Goal: Information Seeking & Learning: Learn about a topic

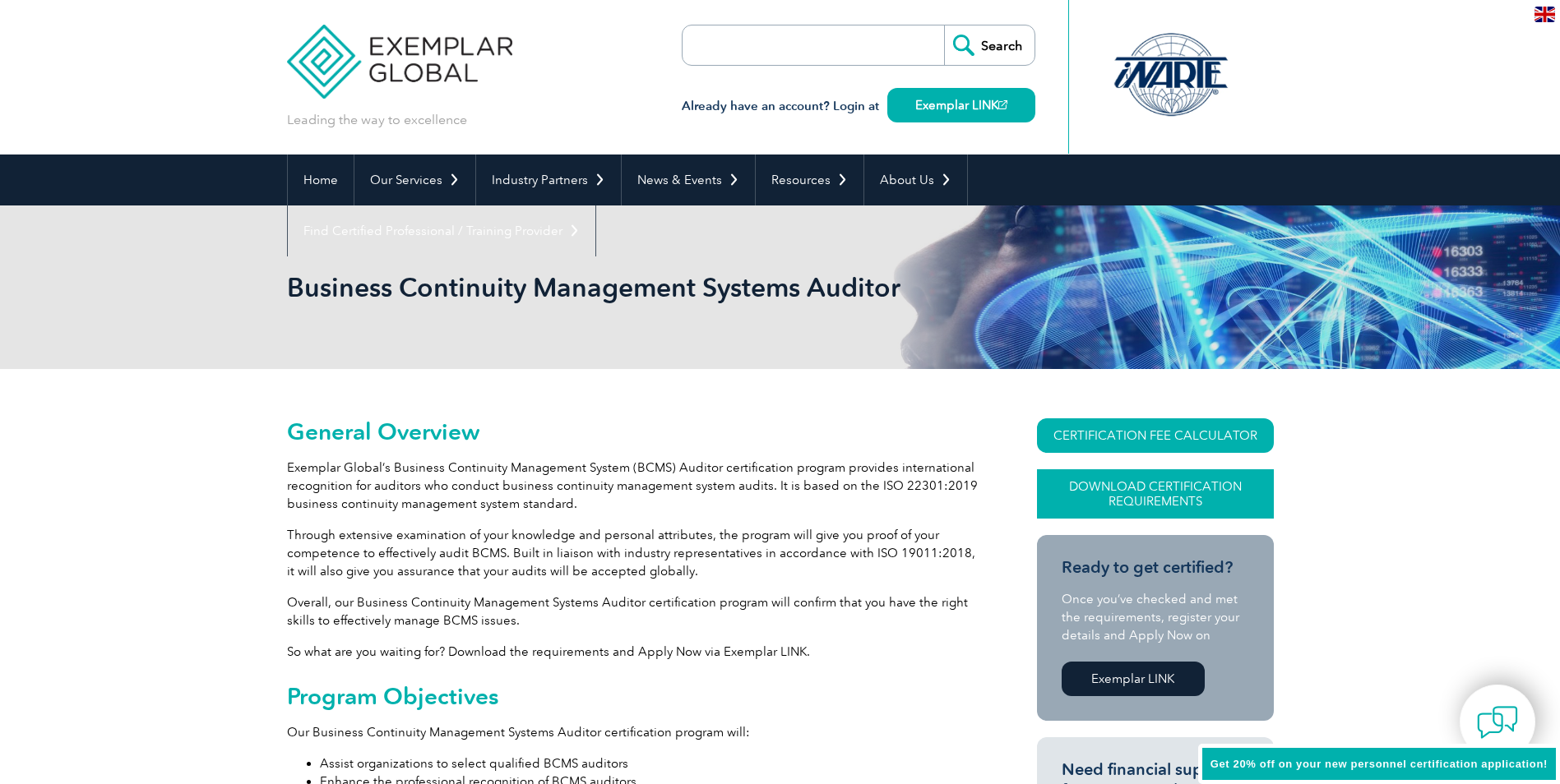
click at [1115, 491] on link "Download Certification Requirements" at bounding box center [1155, 494] width 237 height 49
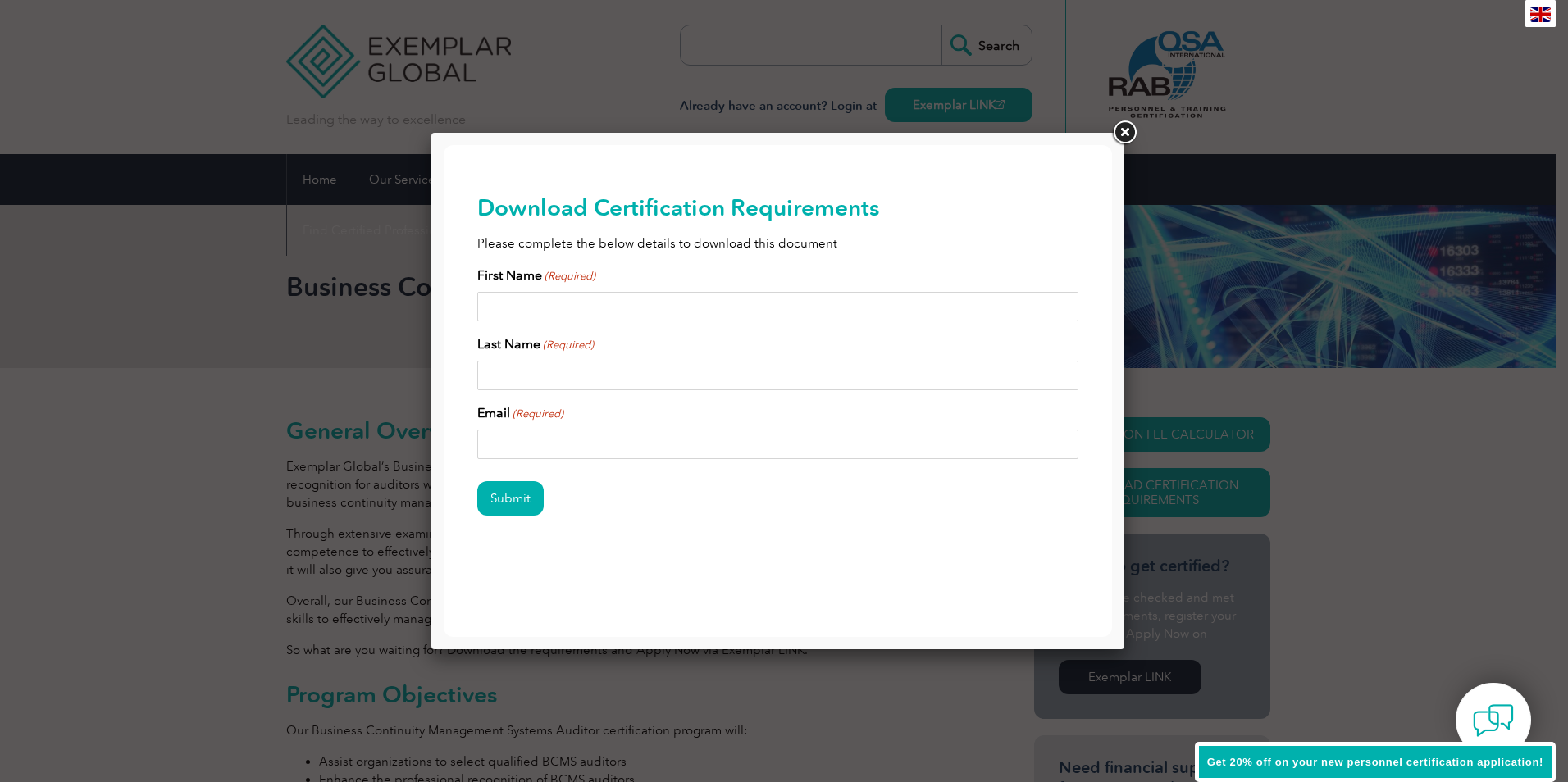
click at [502, 309] on input "First Name (Required)" at bounding box center [778, 307] width 602 height 29
type input "Lisa"
type input "van Campfort"
type input "lisavancampfort@gmail.com"
click at [509, 498] on input "Submit" at bounding box center [510, 498] width 66 height 34
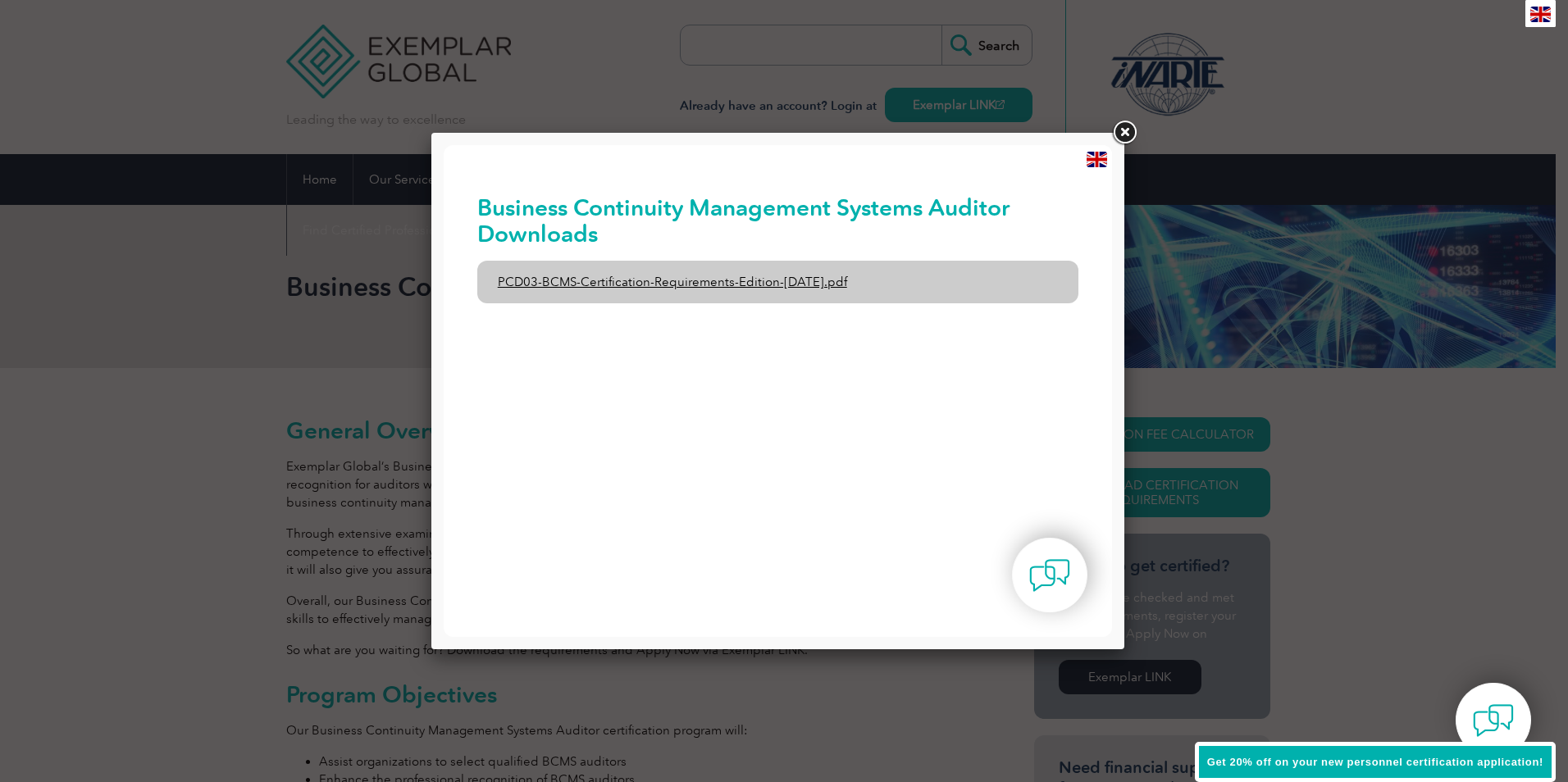
click at [533, 284] on link "PCD03-BCMS-Certification-Requirements-Edition-1-June-2020.pdf" at bounding box center [778, 282] width 602 height 43
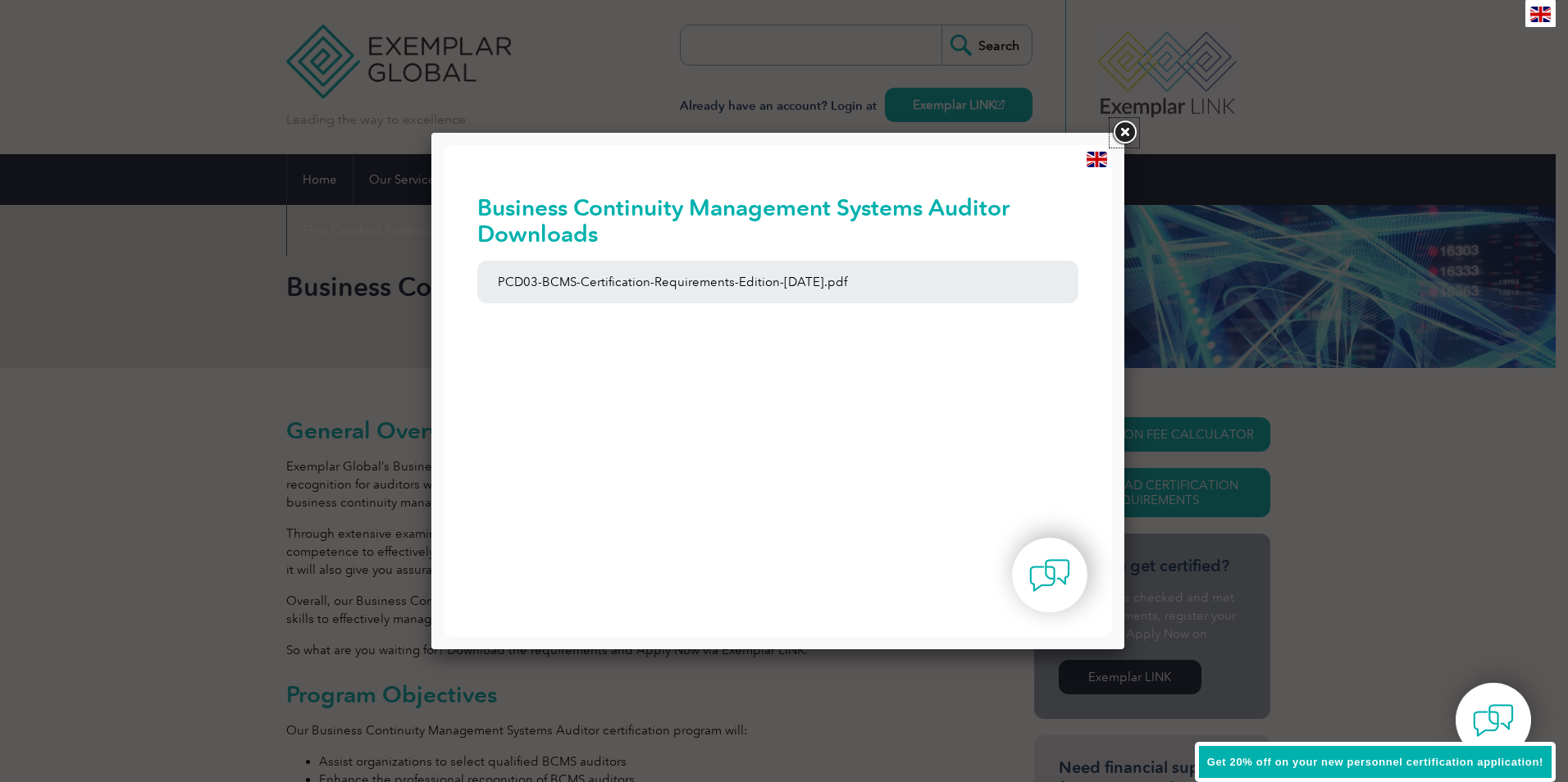
click at [1125, 132] on link at bounding box center [1124, 132] width 29 height 29
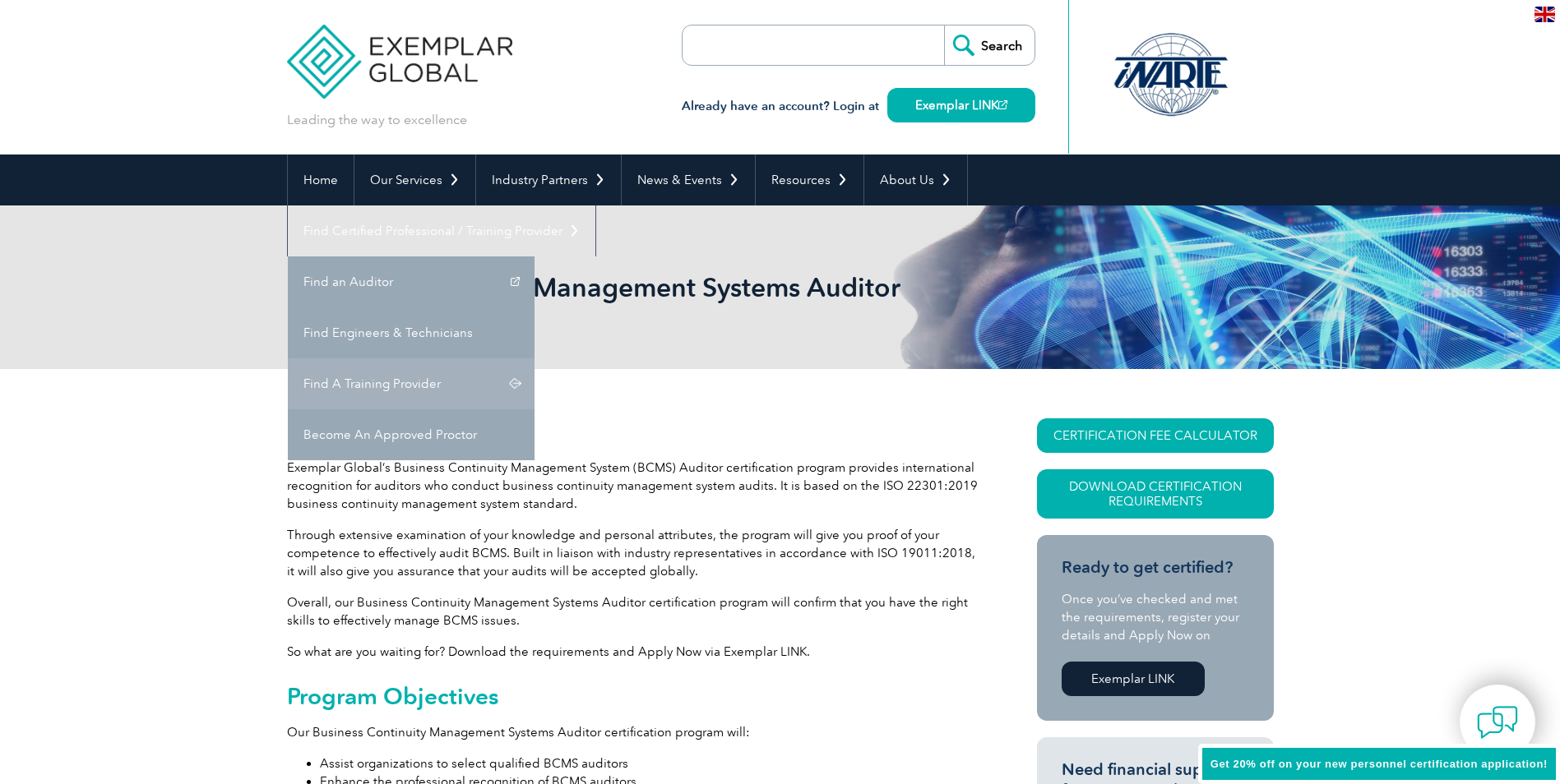
click at [534, 358] on link "Find A Training Provider" at bounding box center [411, 383] width 246 height 51
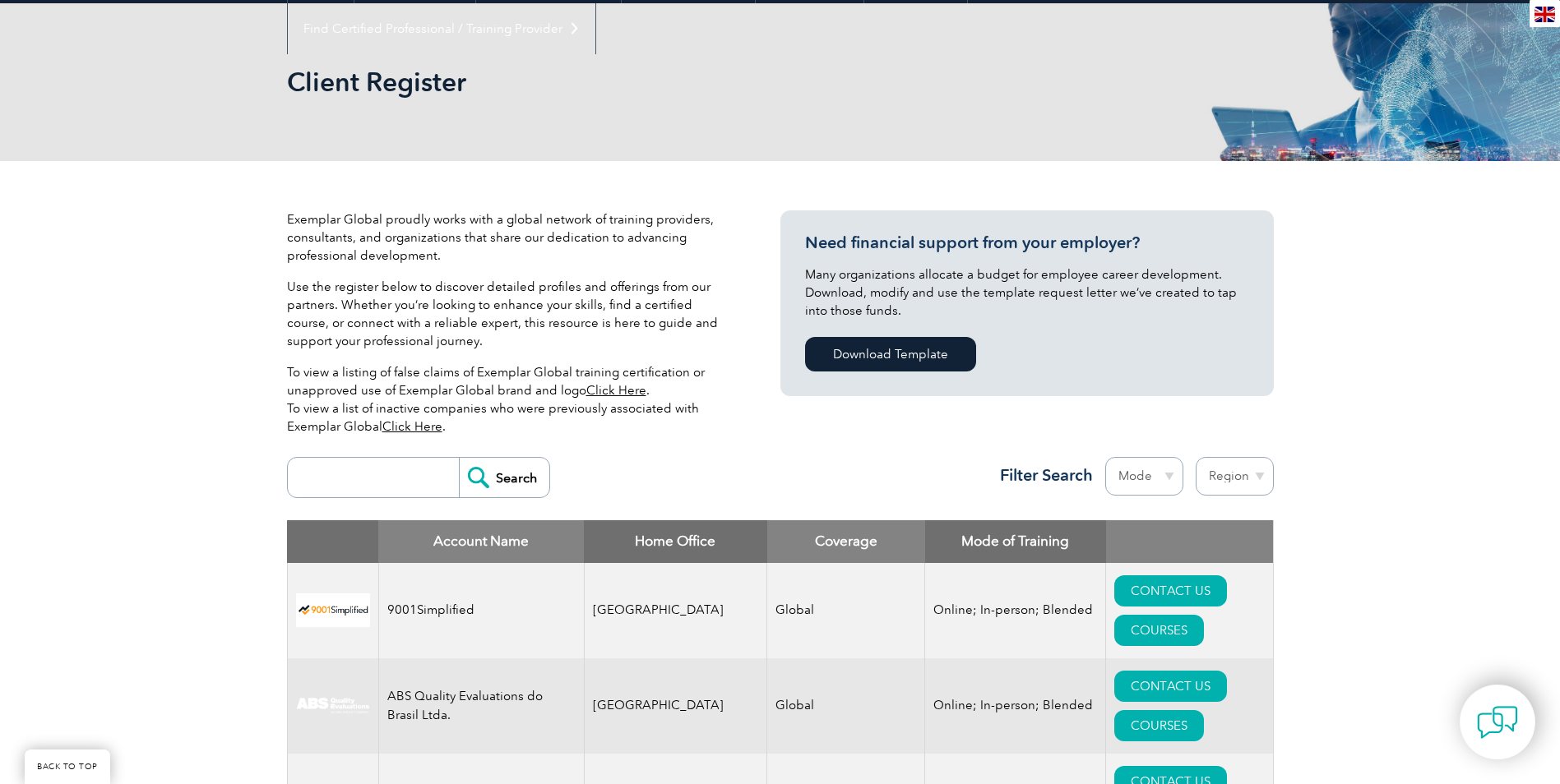
scroll to position [329, 0]
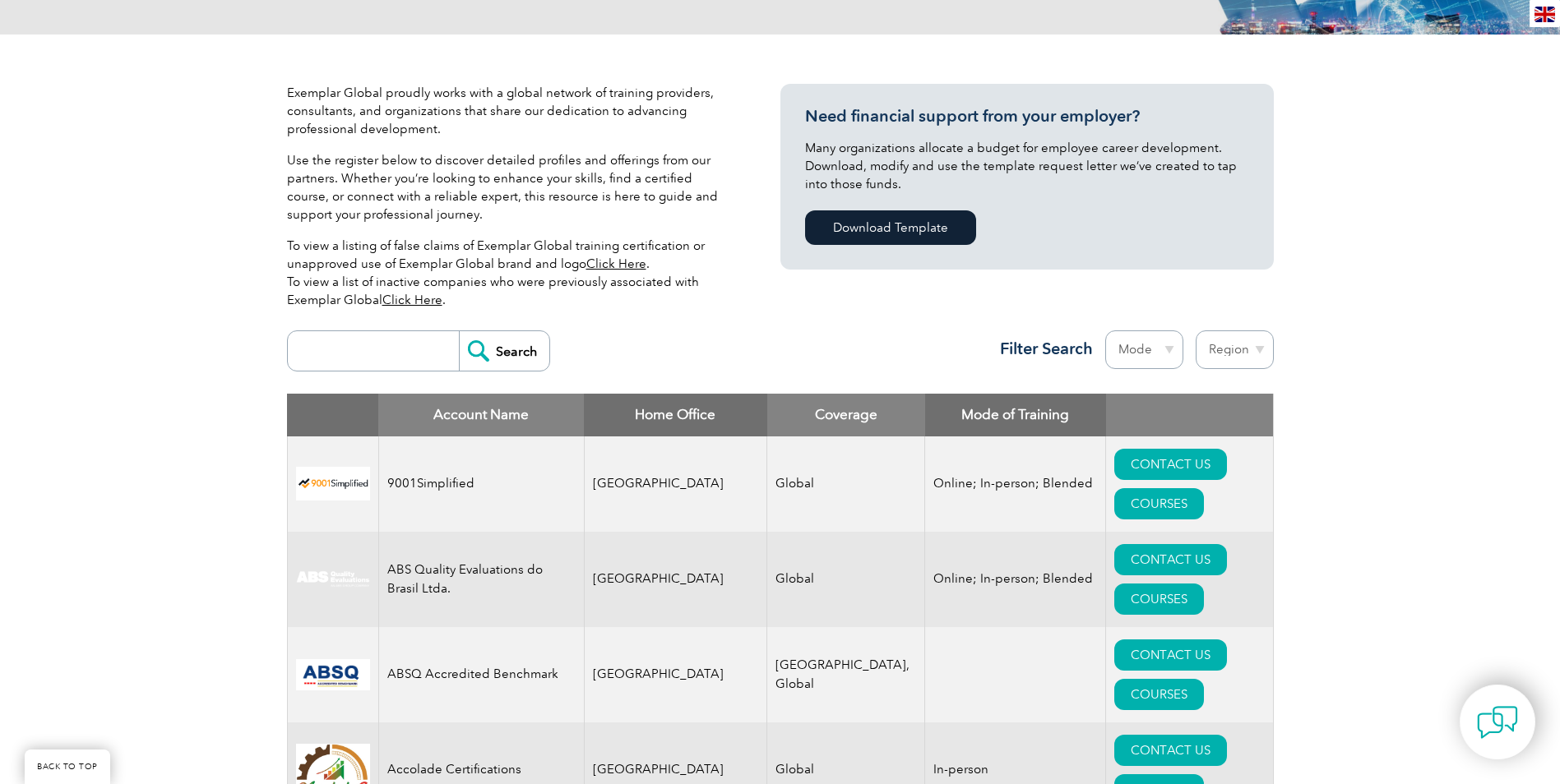
click at [318, 352] on input "search" at bounding box center [377, 351] width 163 height 40
type input "SAI"
click at [459, 331] on input "Search" at bounding box center [503, 351] width 90 height 40
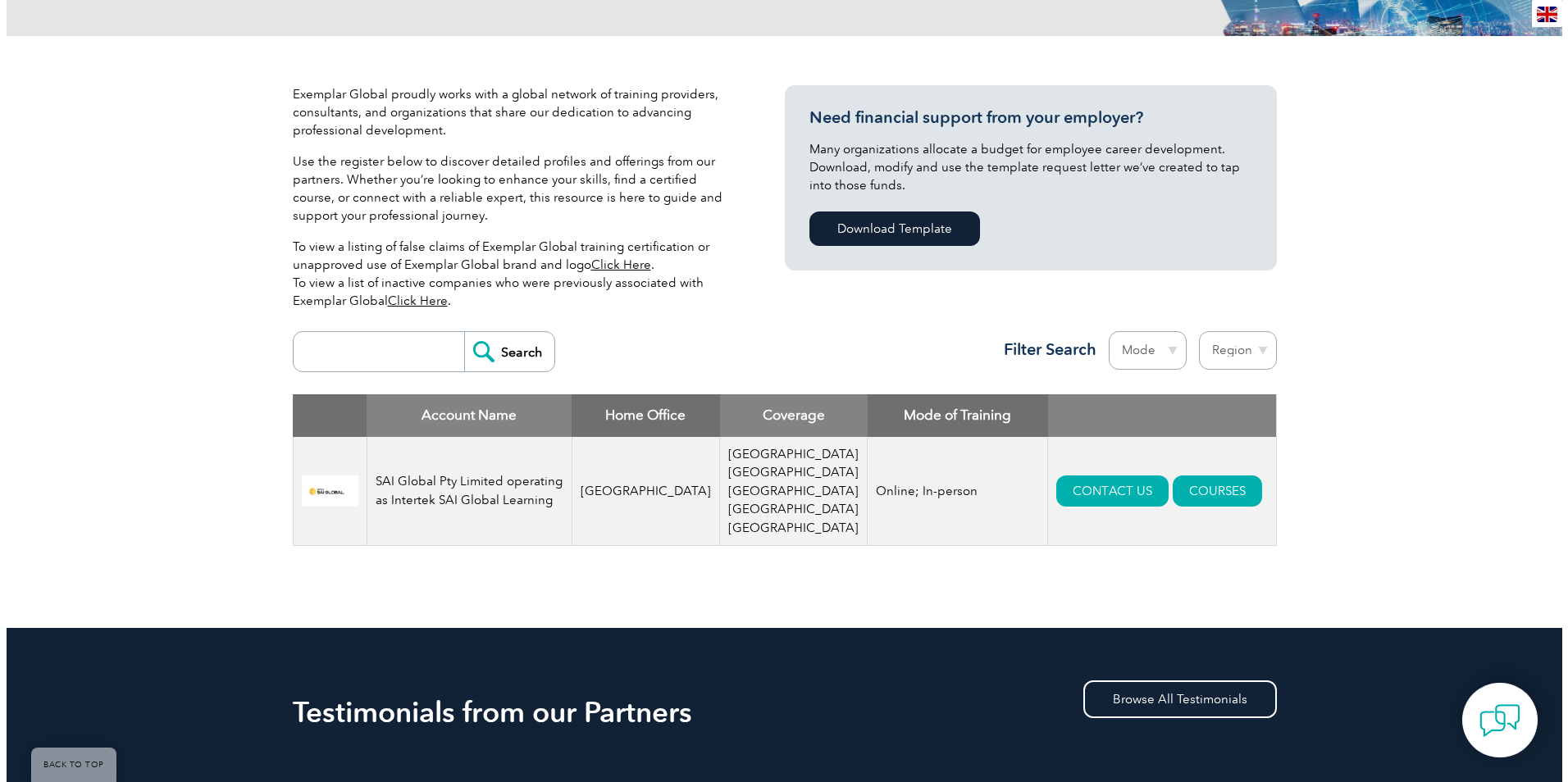
scroll to position [328, 0]
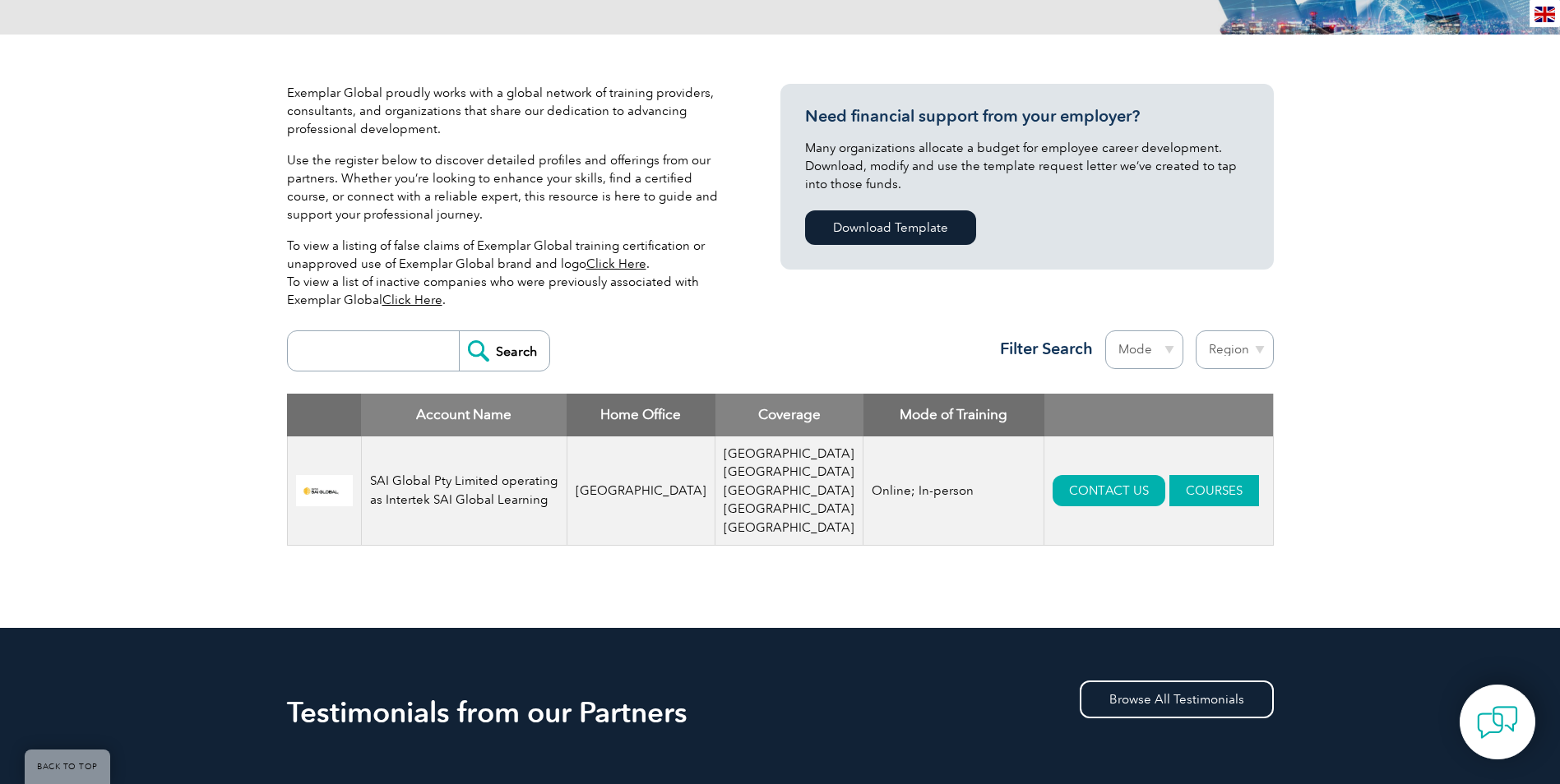
click at [1170, 475] on link "COURSES" at bounding box center [1214, 490] width 90 height 31
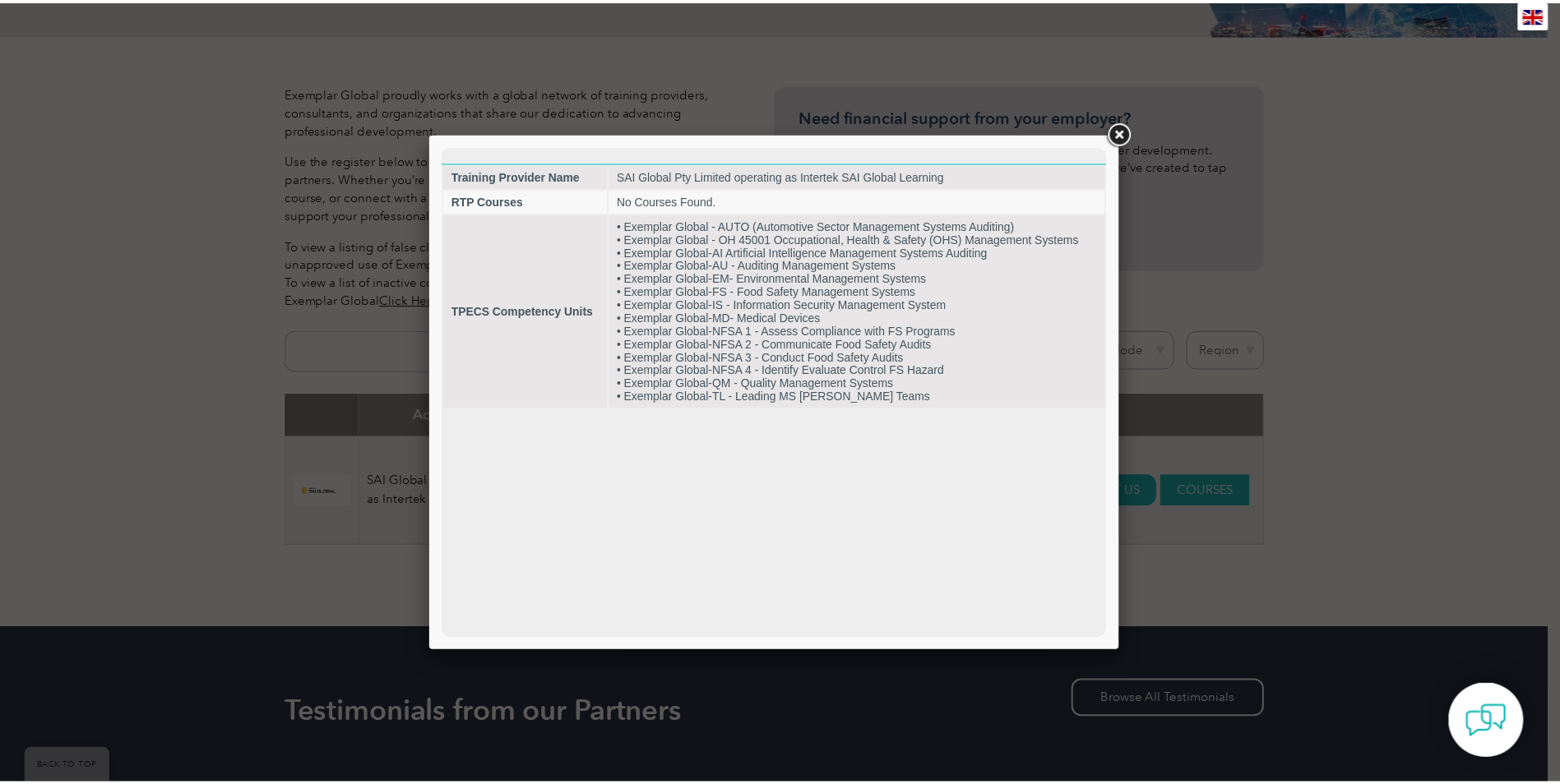
scroll to position [0, 0]
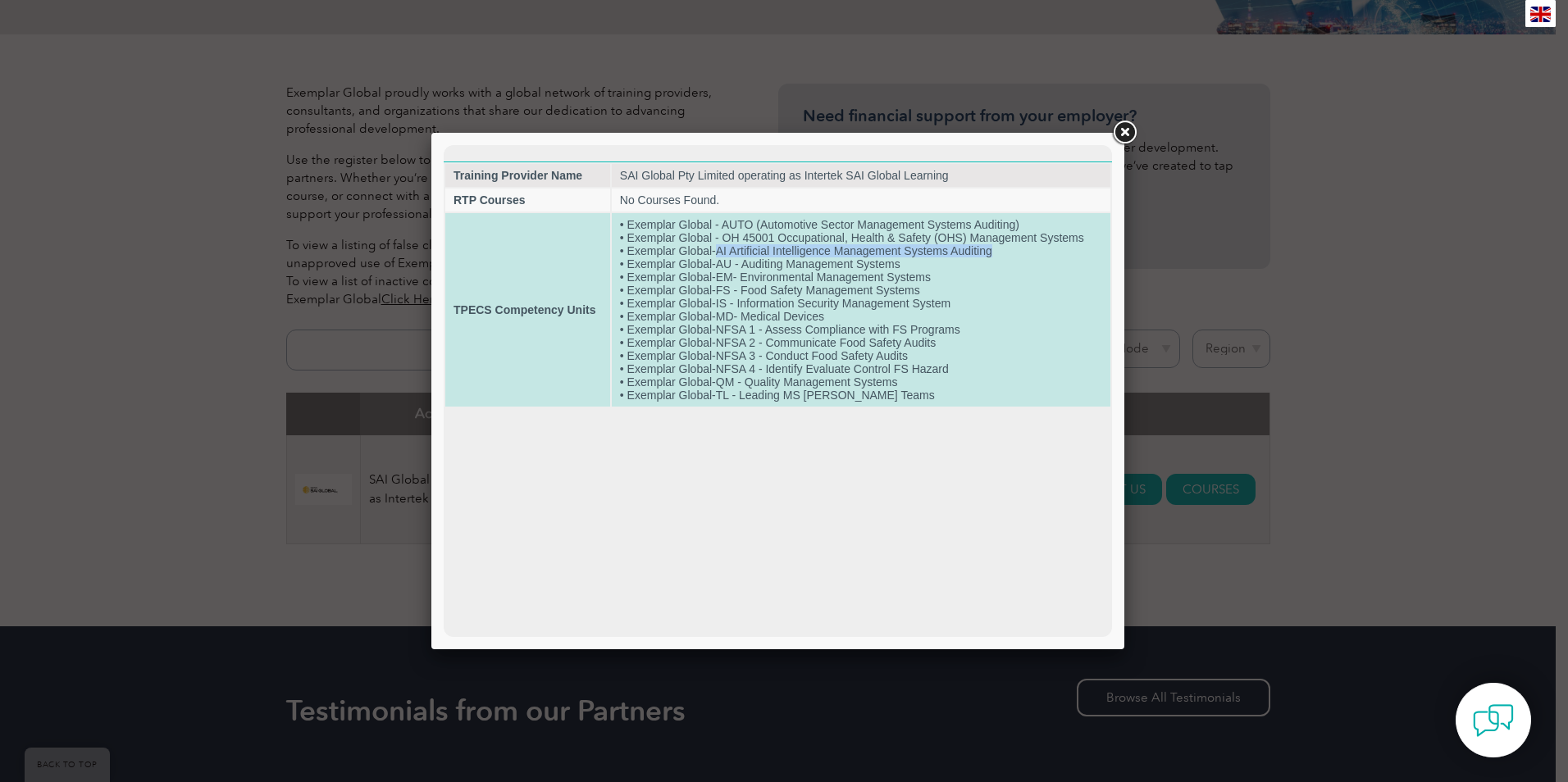
drag, startPoint x: 997, startPoint y: 247, endPoint x: 718, endPoint y: 252, distance: 279.0
click at [717, 252] on td "• Exemplar Global - AUTO (Automotive Sector Management Systems Auditing) • Exem…" at bounding box center [861, 309] width 499 height 193
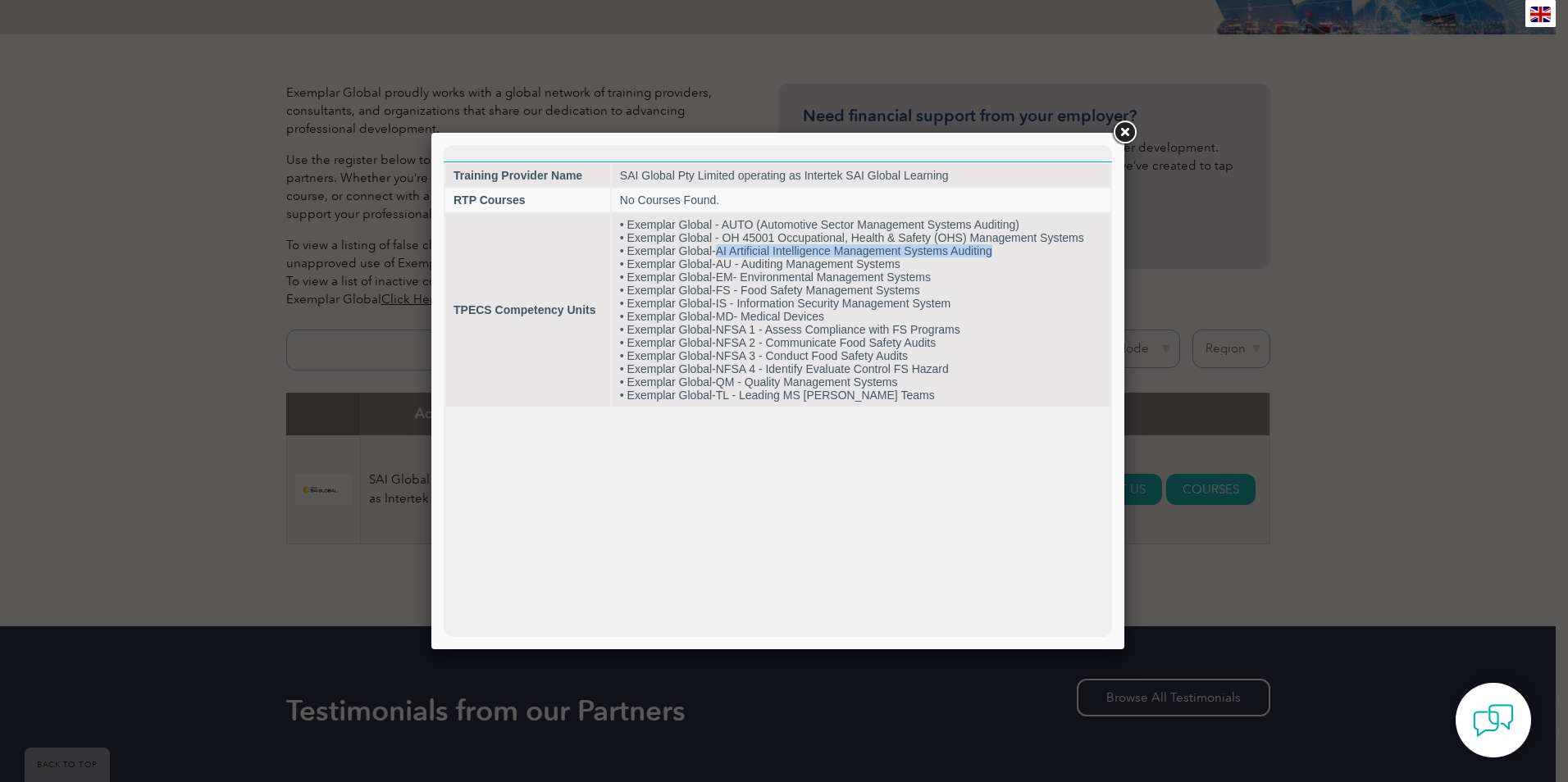
copy td "AI Artificial Intelligence Management Systems Auditing"
drag, startPoint x: 1452, startPoint y: 516, endPoint x: 1438, endPoint y: 511, distance: 14.9
click at [1452, 517] on div at bounding box center [784, 391] width 1568 height 782
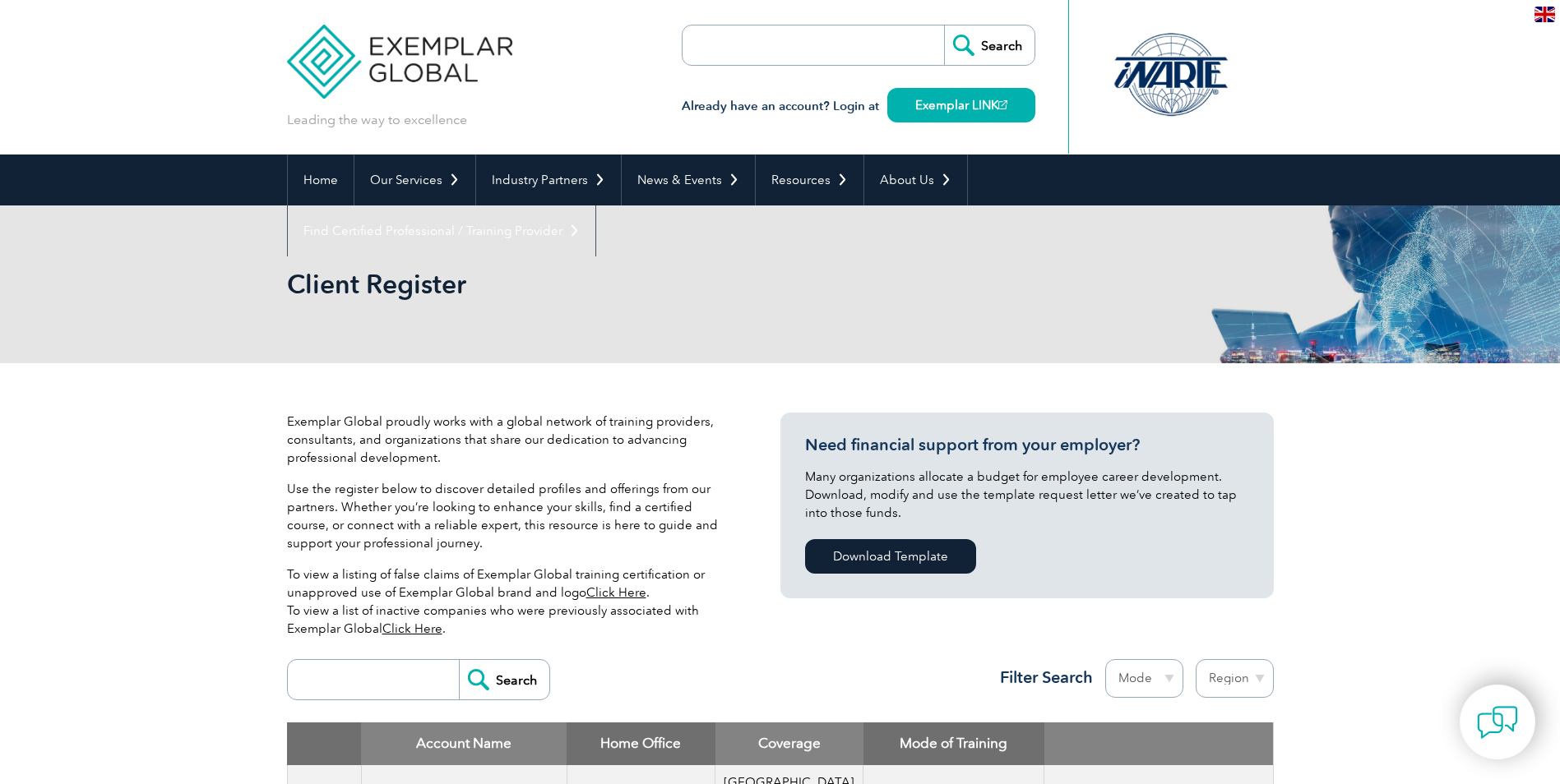
click at [764, 48] on input "search" at bounding box center [777, 46] width 172 height 40
paste input "AI Artificial Intelligence Management Systems Auditing"
type input "AI Artificial Intelligence Management Systems Auditing"
click at [944, 26] on input "Search" at bounding box center [989, 46] width 90 height 40
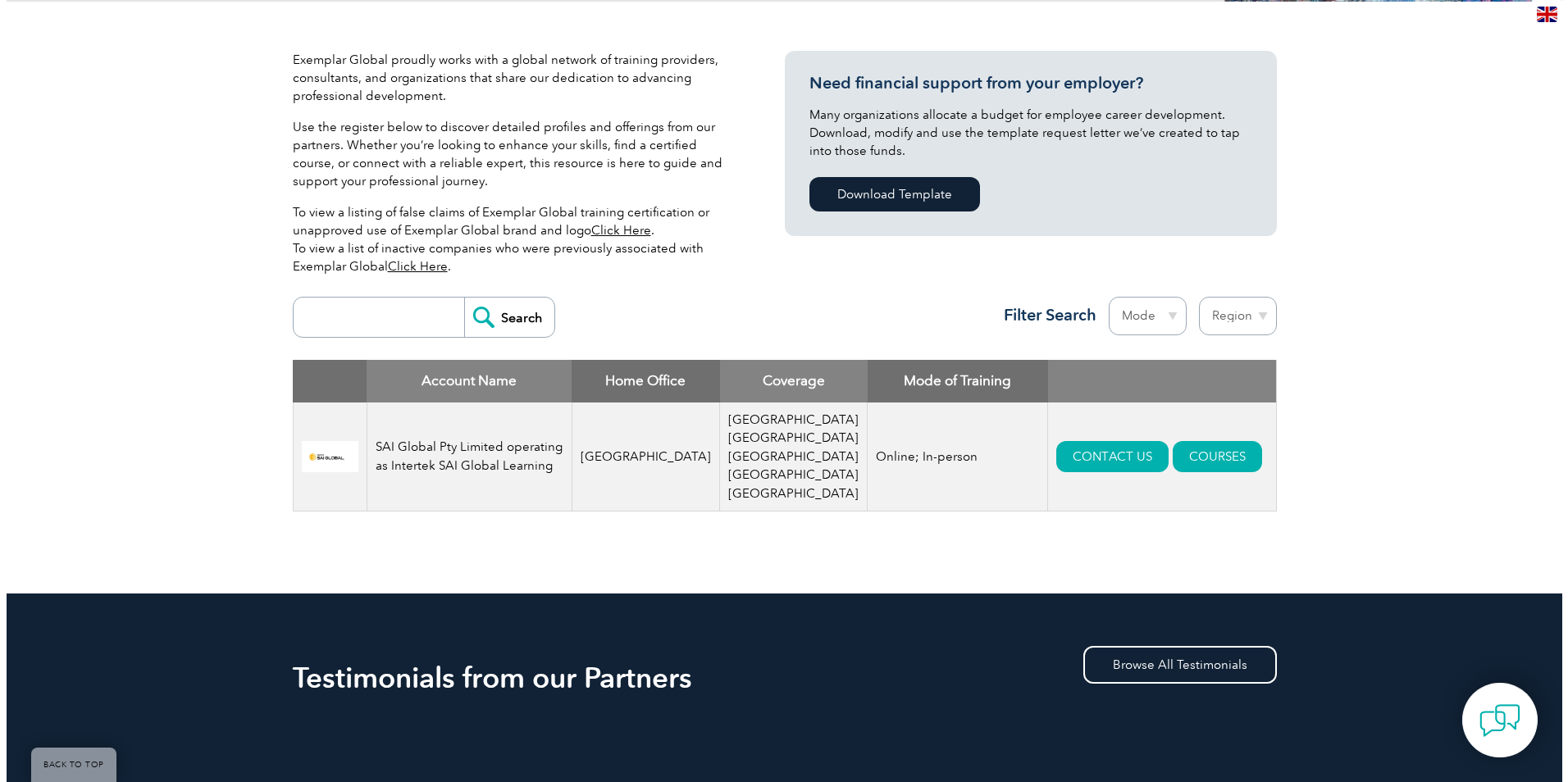
scroll to position [410, 0]
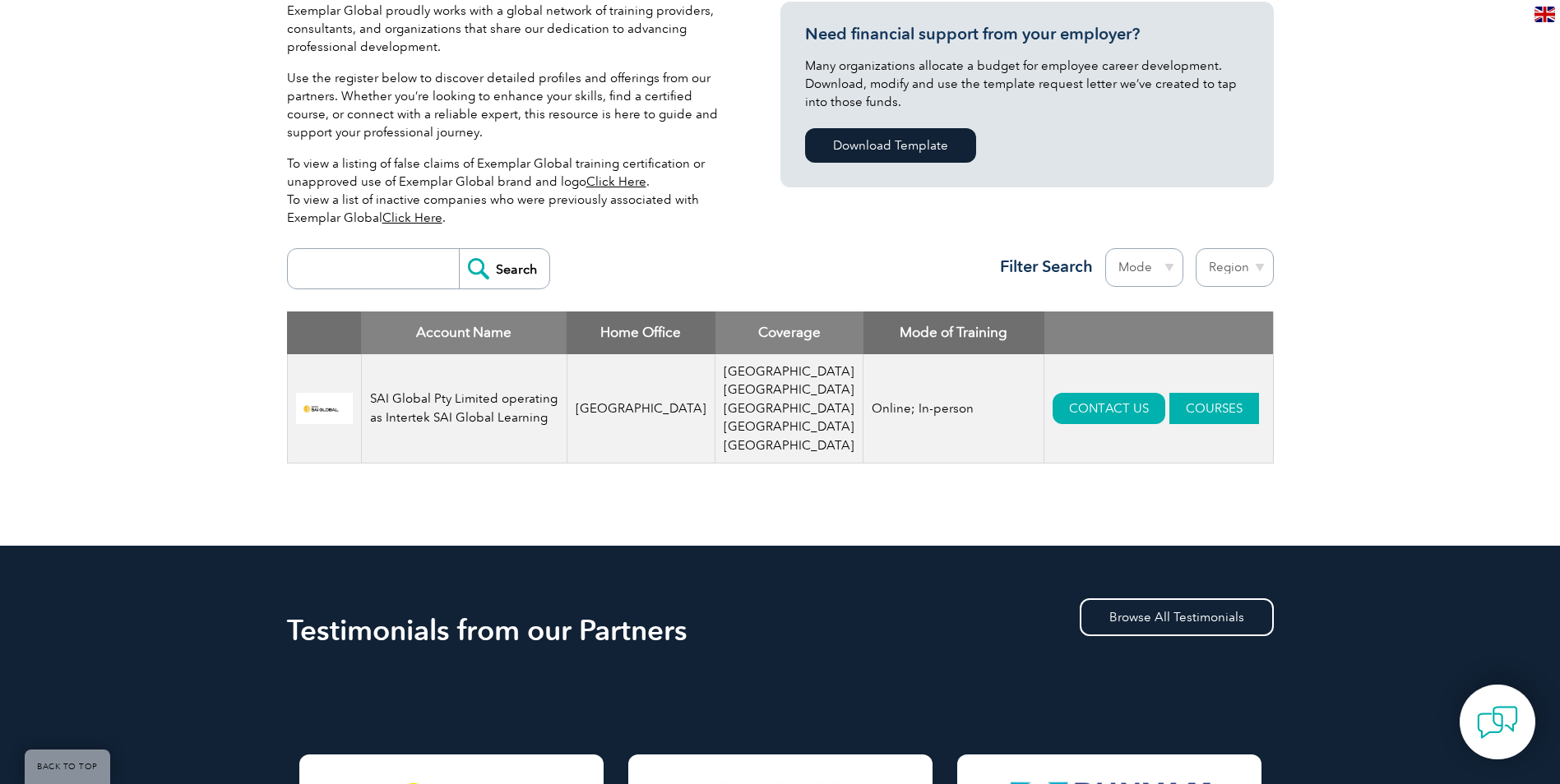
click at [1170, 393] on link "COURSES" at bounding box center [1214, 408] width 90 height 31
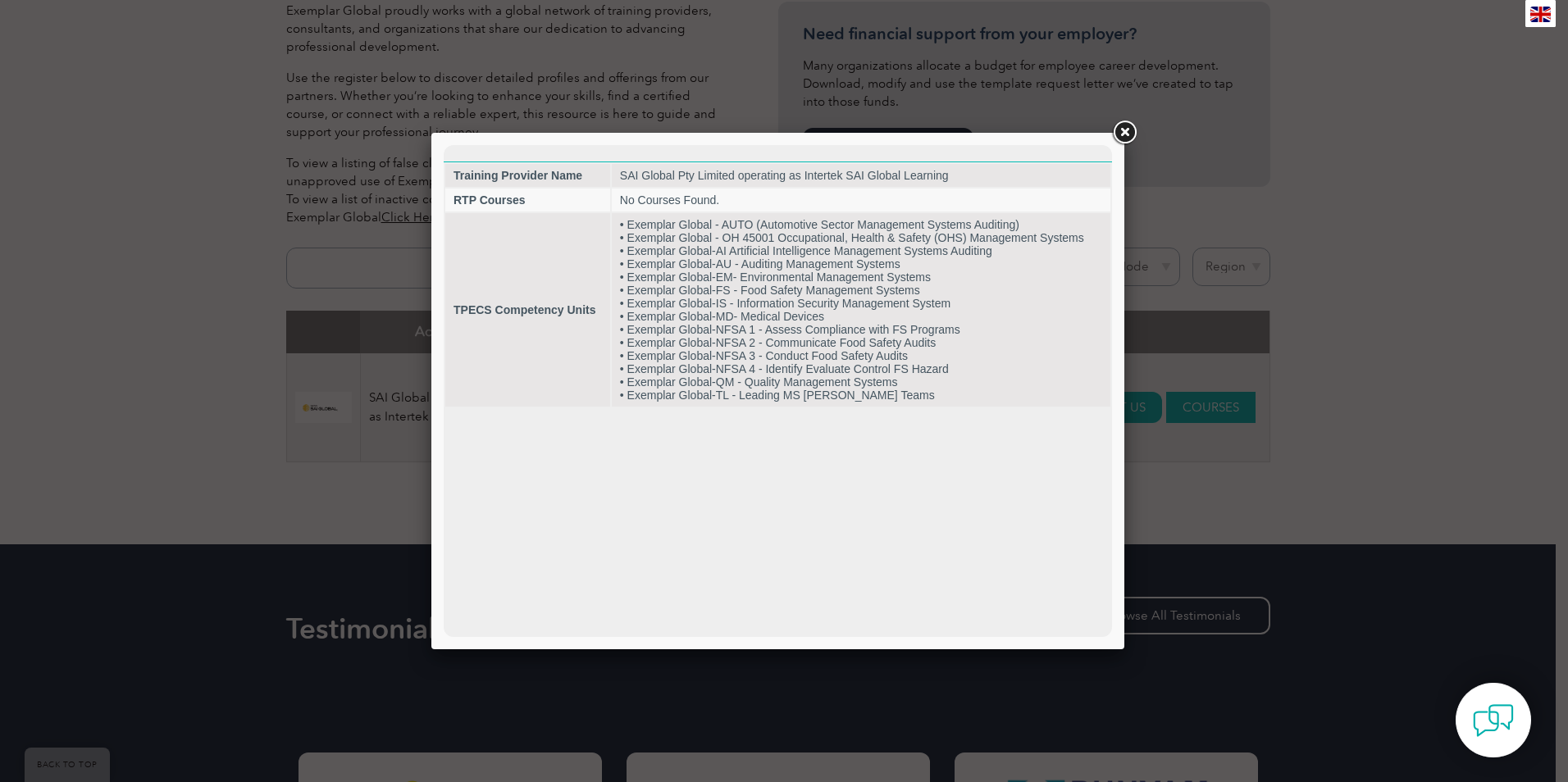
scroll to position [0, 0]
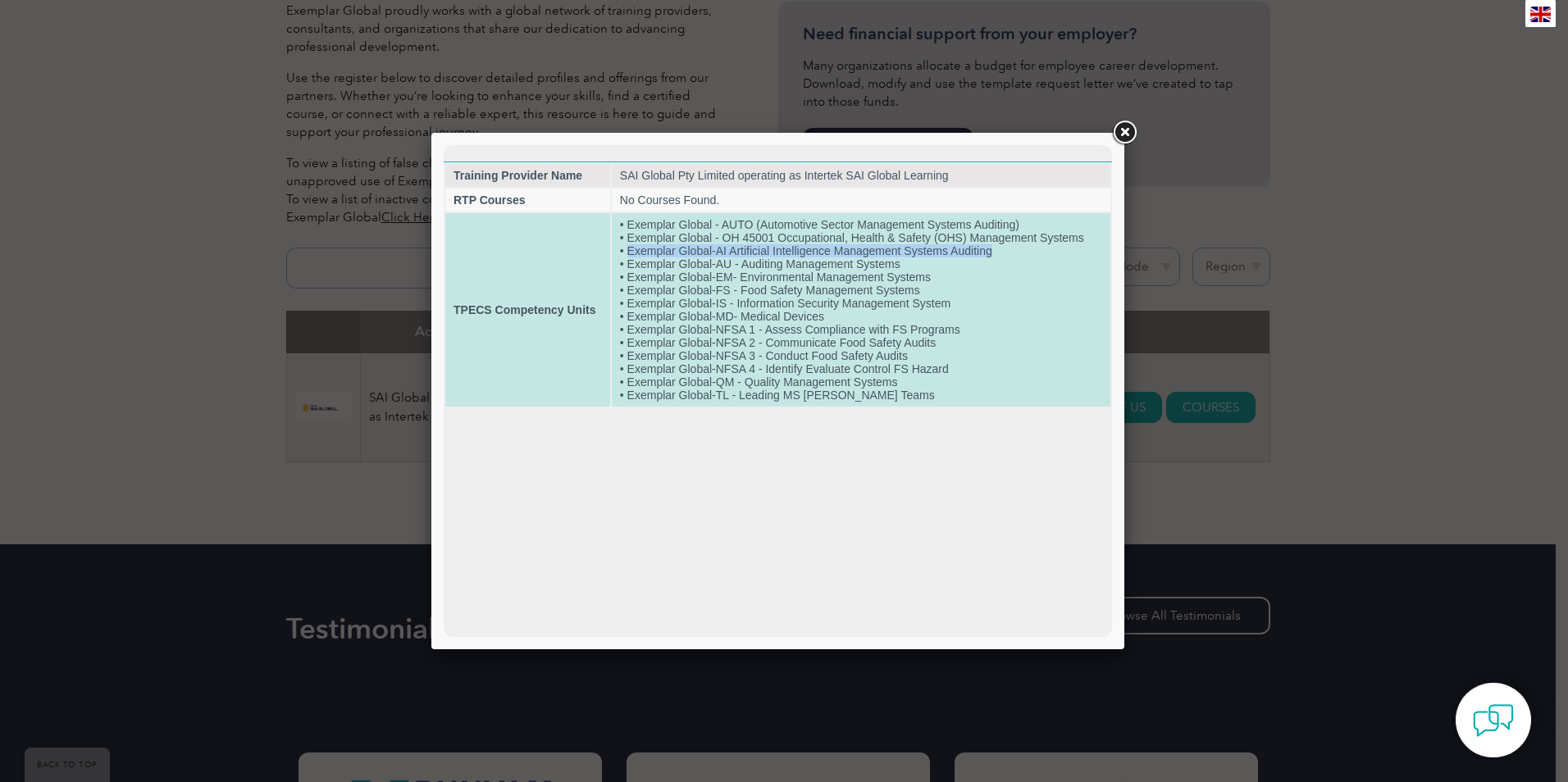
drag, startPoint x: 995, startPoint y: 250, endPoint x: 628, endPoint y: 251, distance: 367.0
click at [628, 251] on td "• Exemplar Global - AUTO (Automotive Sector Management Systems Auditing) • Exem…" at bounding box center [861, 309] width 499 height 193
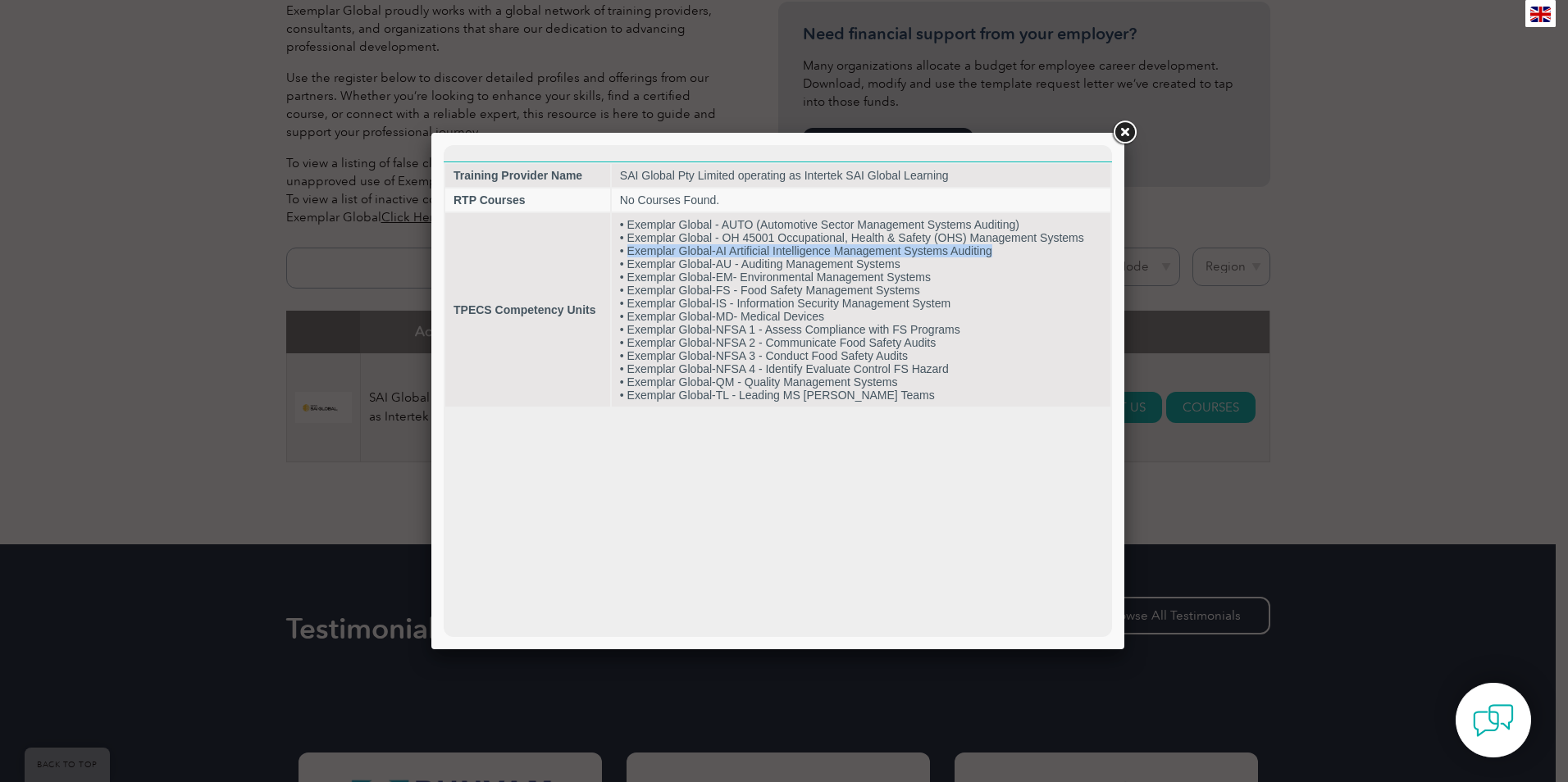
copy td "Exemplar Global-AI Artificial Intelligence Management Systems Auditing"
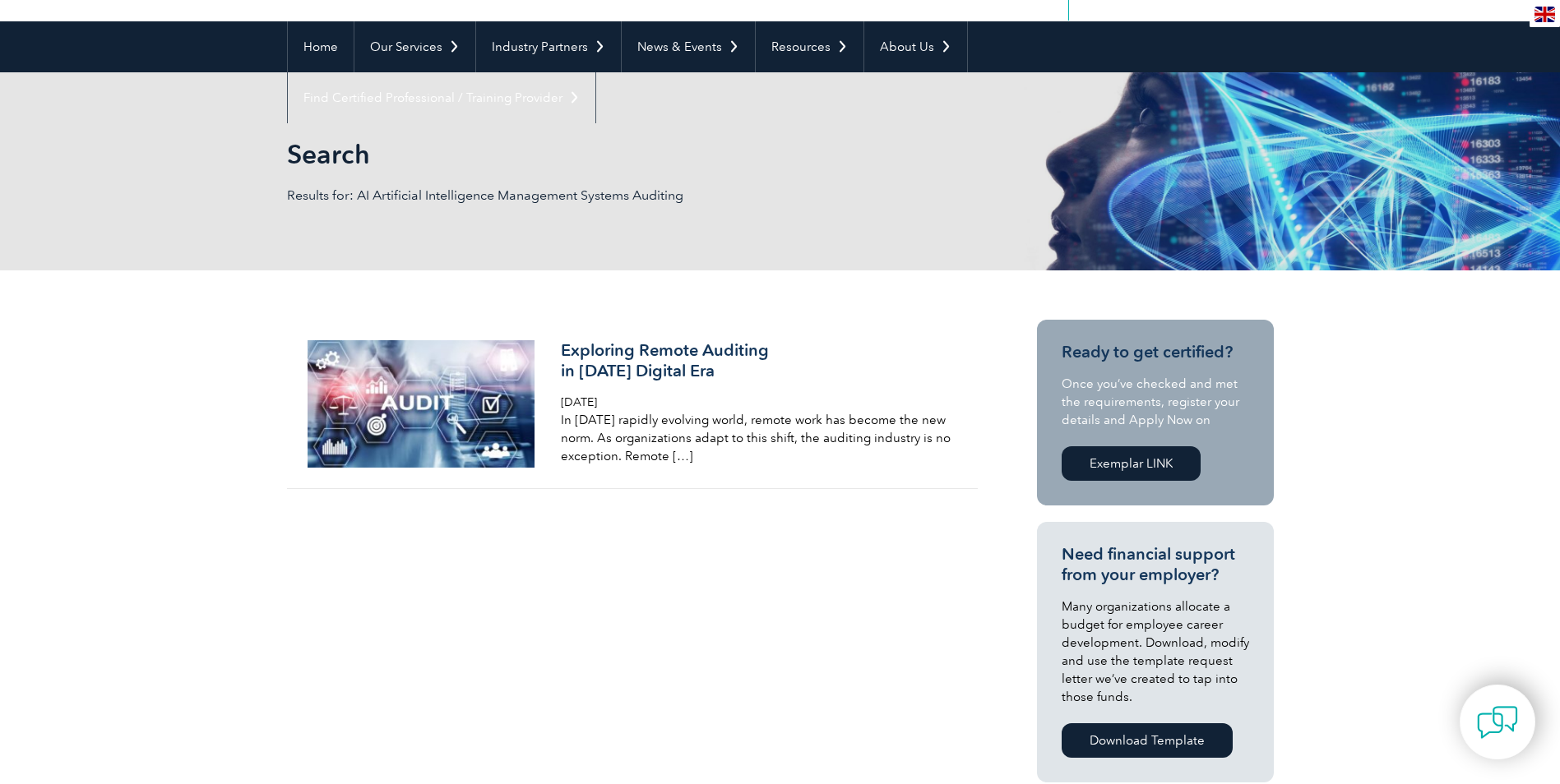
scroll to position [165, 0]
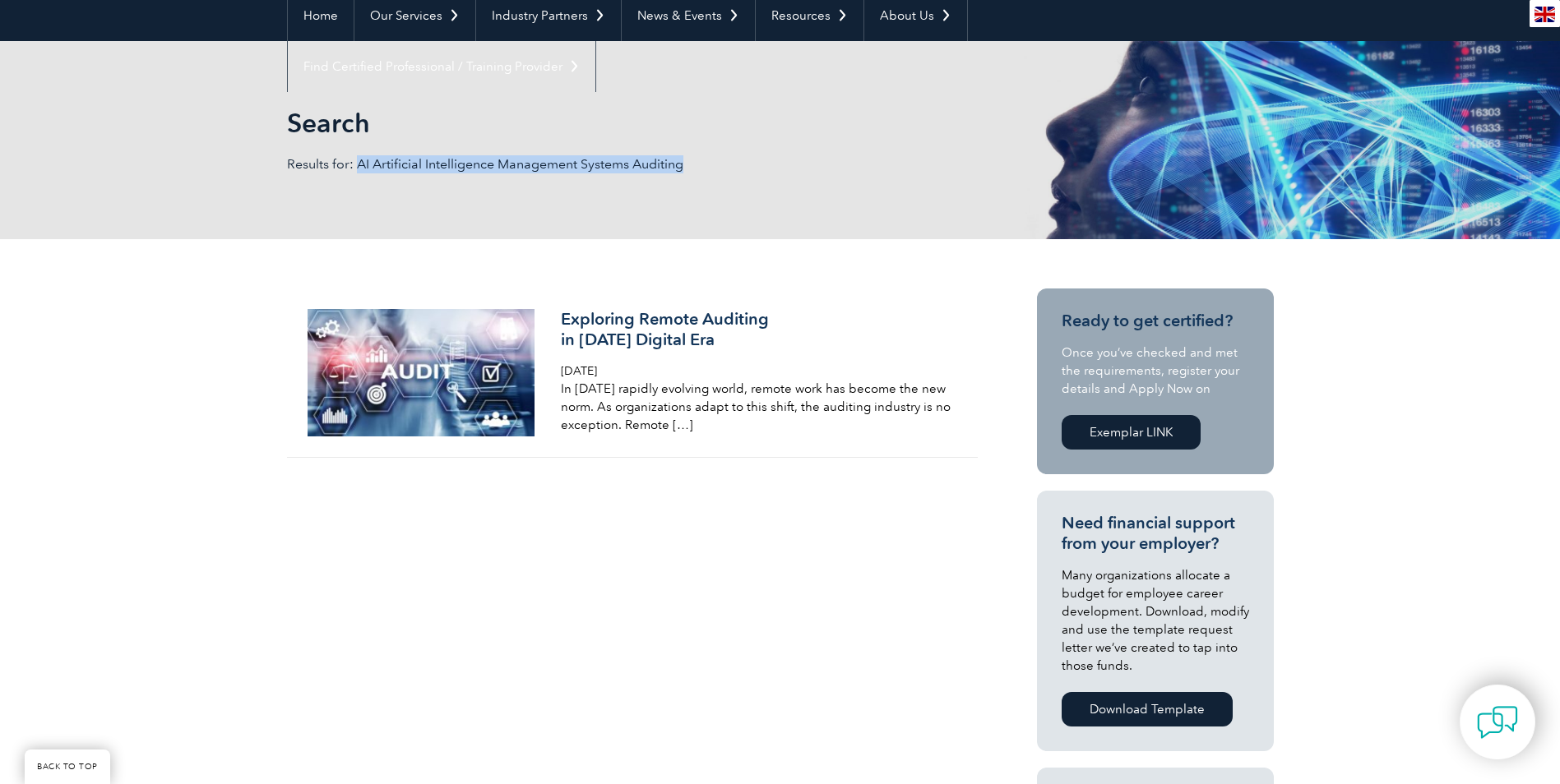
drag, startPoint x: 357, startPoint y: 161, endPoint x: 729, endPoint y: 168, distance: 372.1
click at [729, 168] on p "Results for: AI Artificial Intelligence Management Systems Auditing" at bounding box center [534, 164] width 493 height 18
copy p "AI Artificial Intelligence Management Systems Auditing"
